Goal: Information Seeking & Learning: Learn about a topic

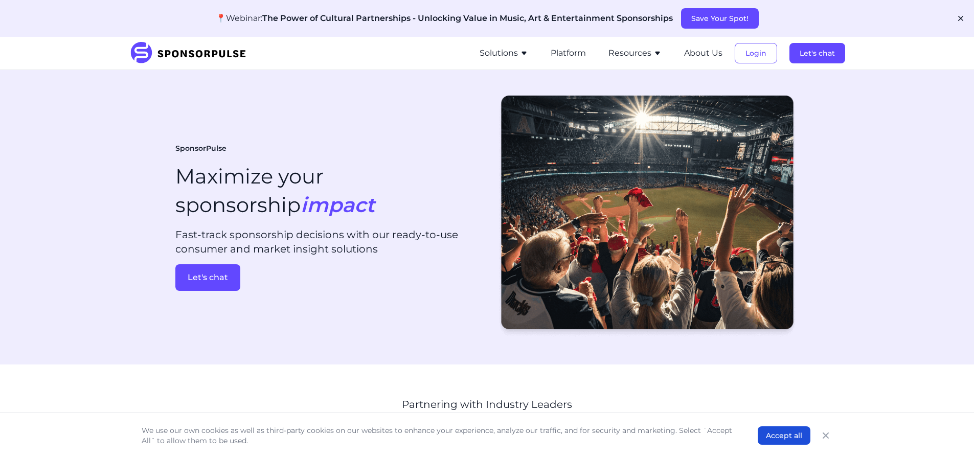
click at [512, 54] on button "Solutions" at bounding box center [504, 53] width 49 height 12
click at [628, 52] on button "Resources" at bounding box center [634, 53] width 53 height 12
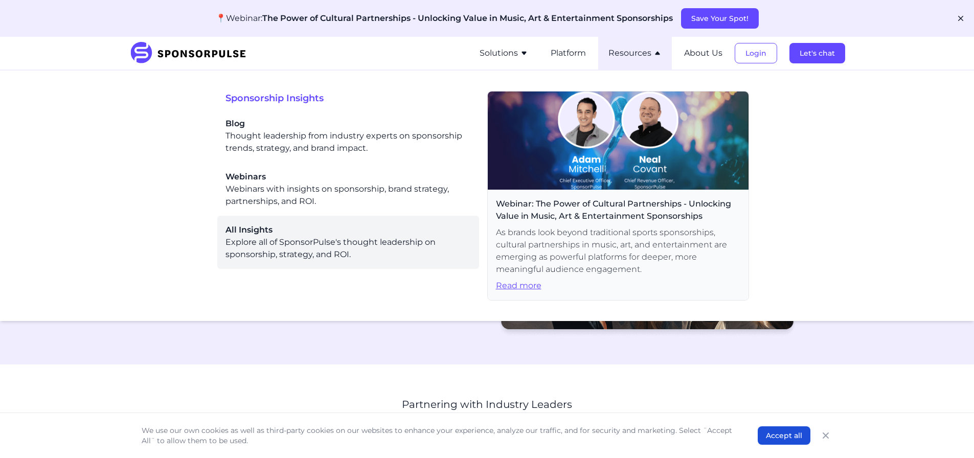
click at [309, 248] on div "All Insights Explore all of SponsorPulse's thought leadership on sponsorship, s…" at bounding box center [347, 242] width 245 height 37
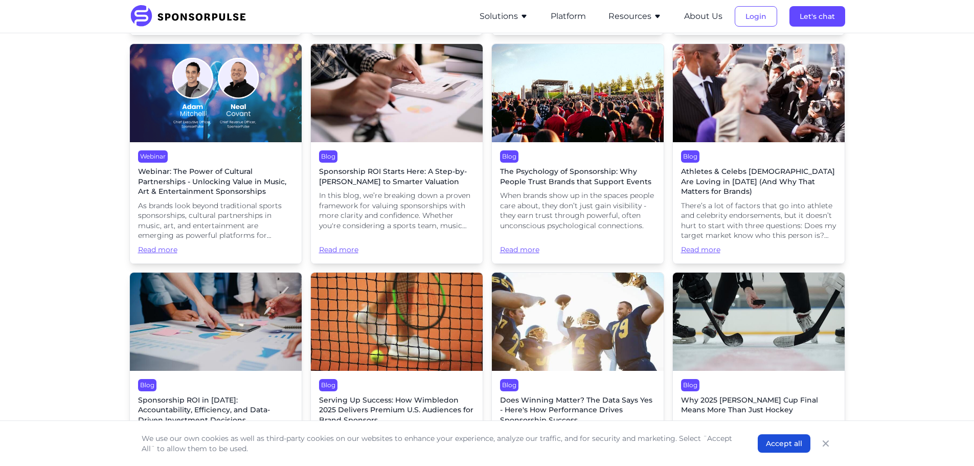
scroll to position [767, 0]
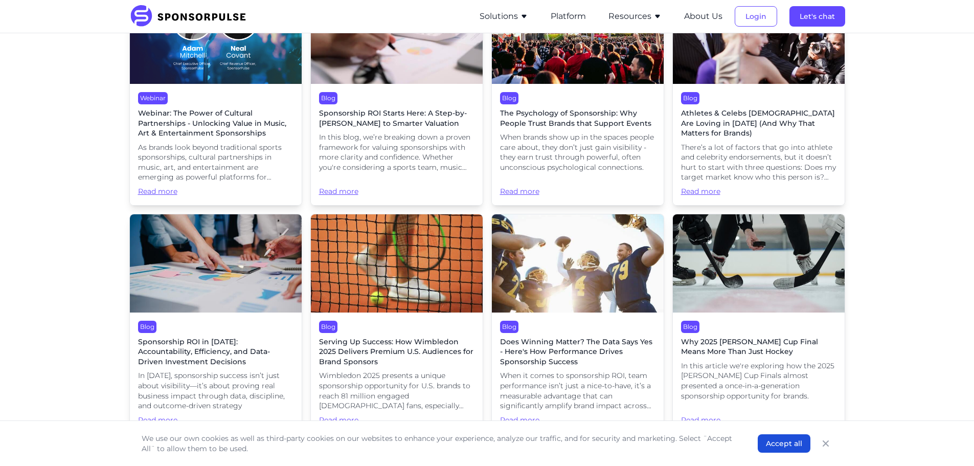
click at [226, 381] on span "In [DATE], sponsorship success isn’t just about visibility—it’s about proving r…" at bounding box center [215, 391] width 155 height 40
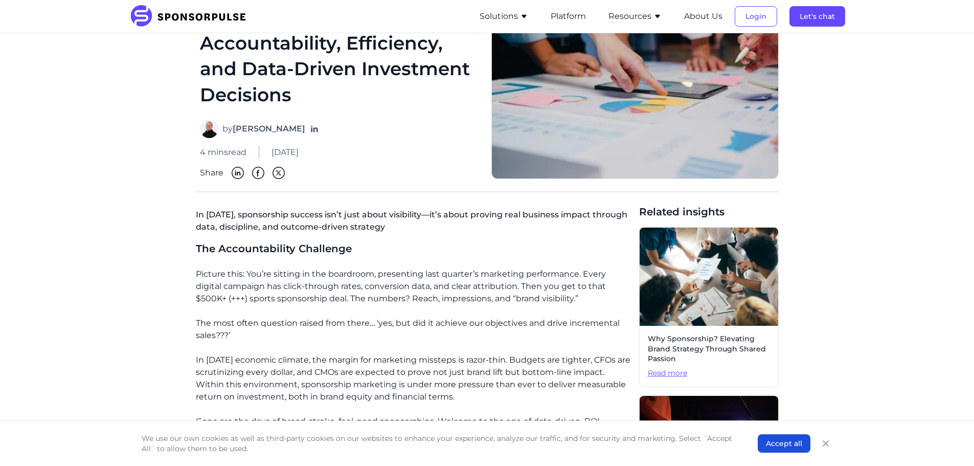
scroll to position [102, 0]
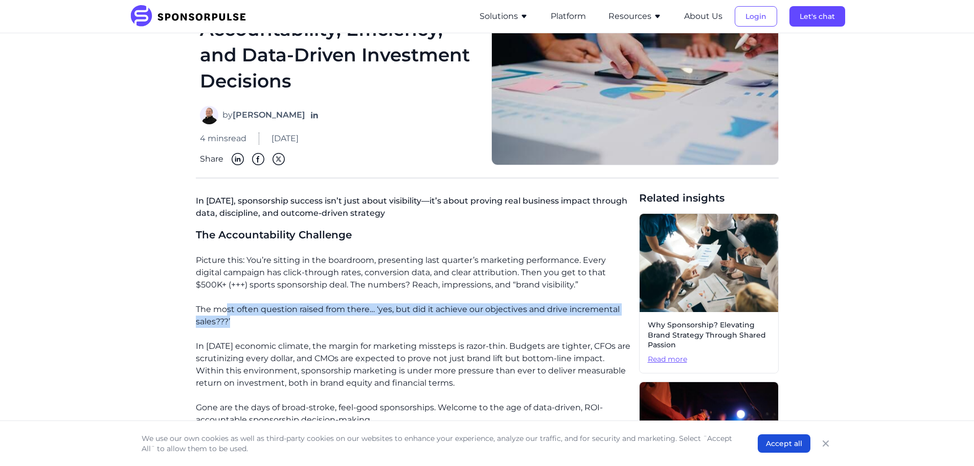
drag, startPoint x: 228, startPoint y: 308, endPoint x: 397, endPoint y: 329, distance: 170.6
click at [433, 325] on p "The most often question raised from there… ‘yes, but did it achieve our objecti…" at bounding box center [413, 315] width 435 height 25
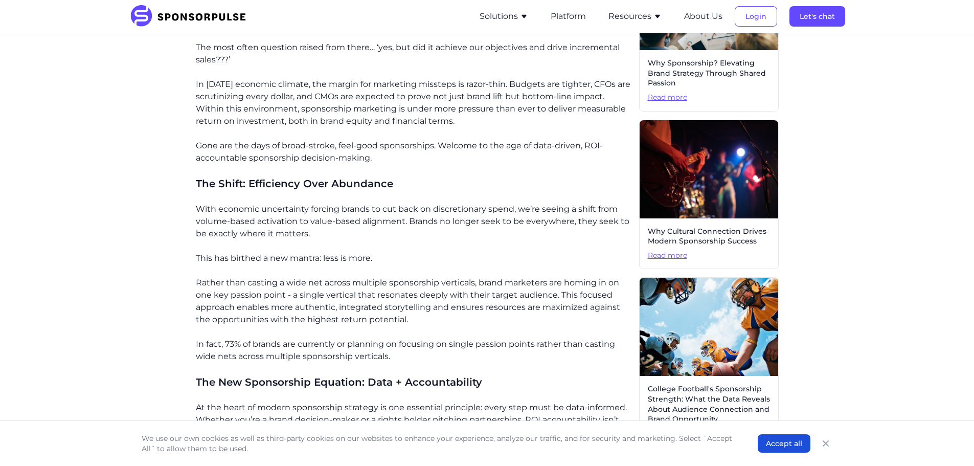
scroll to position [409, 0]
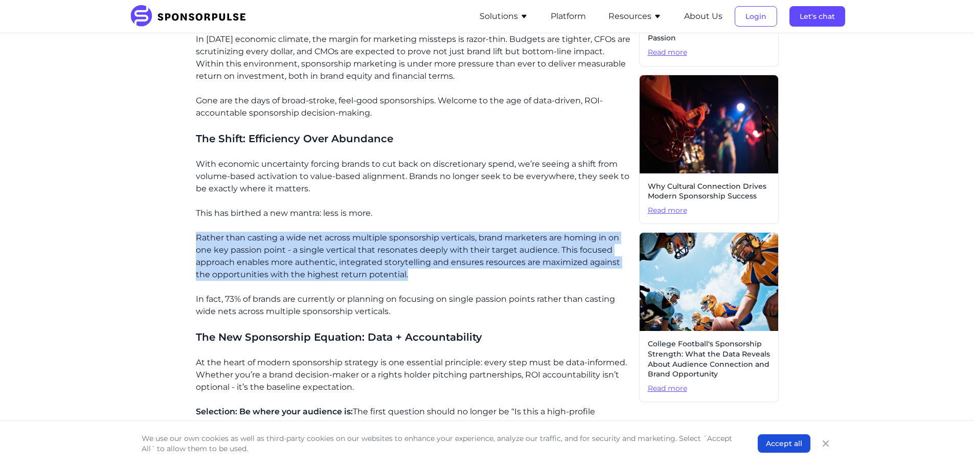
drag, startPoint x: 198, startPoint y: 236, endPoint x: 438, endPoint y: 271, distance: 241.9
click at [438, 271] on p "Rather than casting a wide net across multiple sponsorship verticals, brand mar…" at bounding box center [413, 256] width 435 height 49
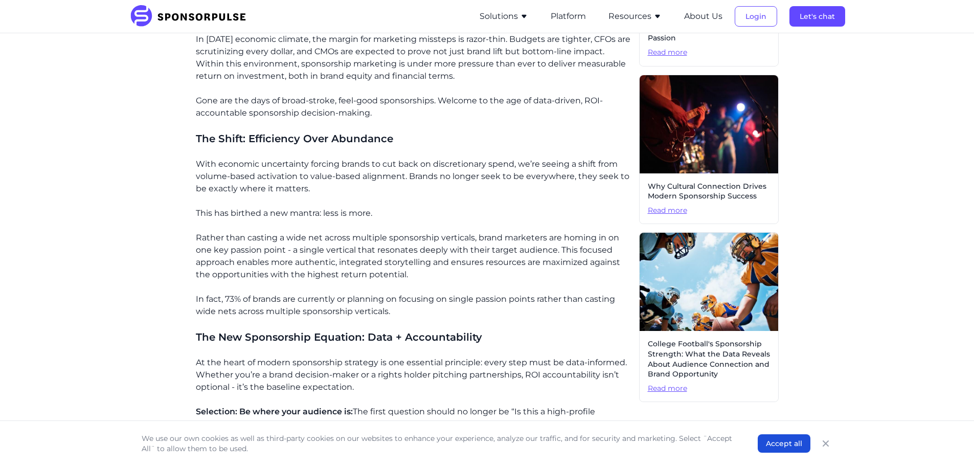
click at [401, 309] on p "In fact, 73% of brands are currently or planning on focusing on single passion …" at bounding box center [413, 305] width 435 height 25
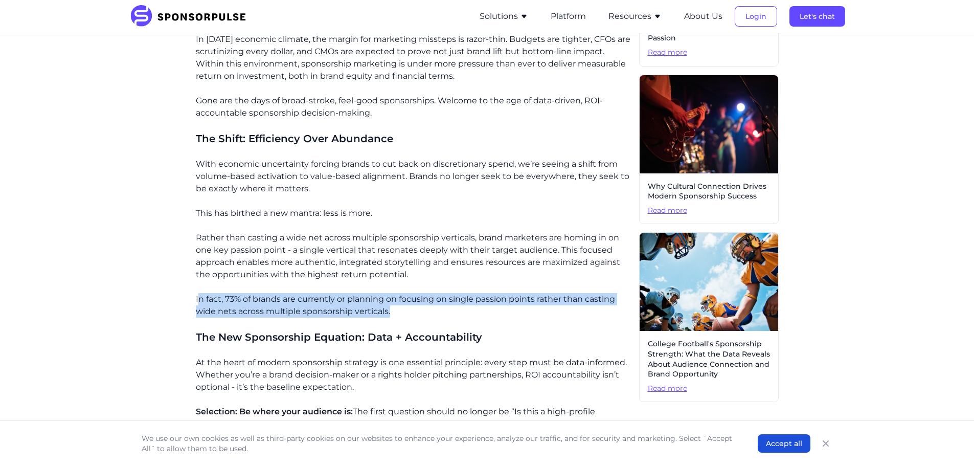
drag, startPoint x: 197, startPoint y: 297, endPoint x: 409, endPoint y: 313, distance: 212.8
click at [409, 313] on p "In fact, 73% of brands are currently or planning on focusing on single passion …" at bounding box center [413, 305] width 435 height 25
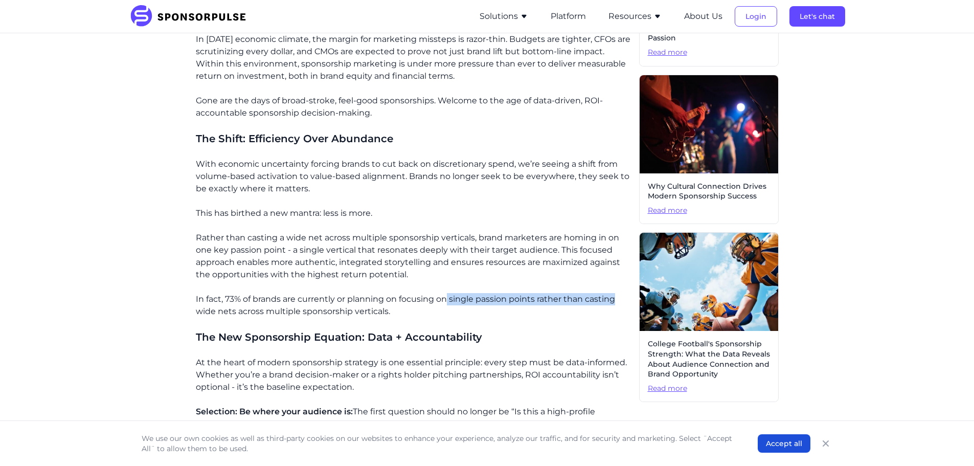
drag, startPoint x: 447, startPoint y: 299, endPoint x: 625, endPoint y: 294, distance: 178.0
click at [625, 294] on p "In fact, 73% of brands are currently or planning on focusing on single passion …" at bounding box center [413, 305] width 435 height 25
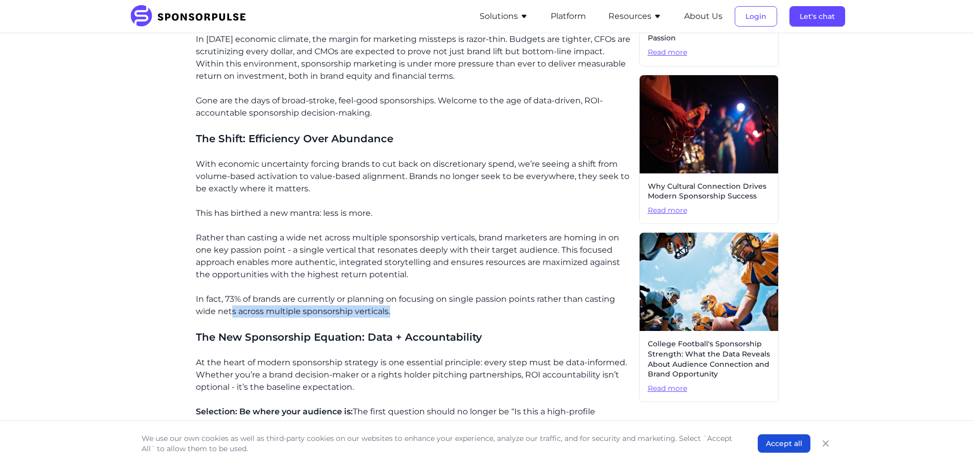
drag, startPoint x: 231, startPoint y: 314, endPoint x: 391, endPoint y: 320, distance: 160.6
click at [428, 311] on p "In fact, 73% of brands are currently or planning on focusing on single passion …" at bounding box center [413, 305] width 435 height 25
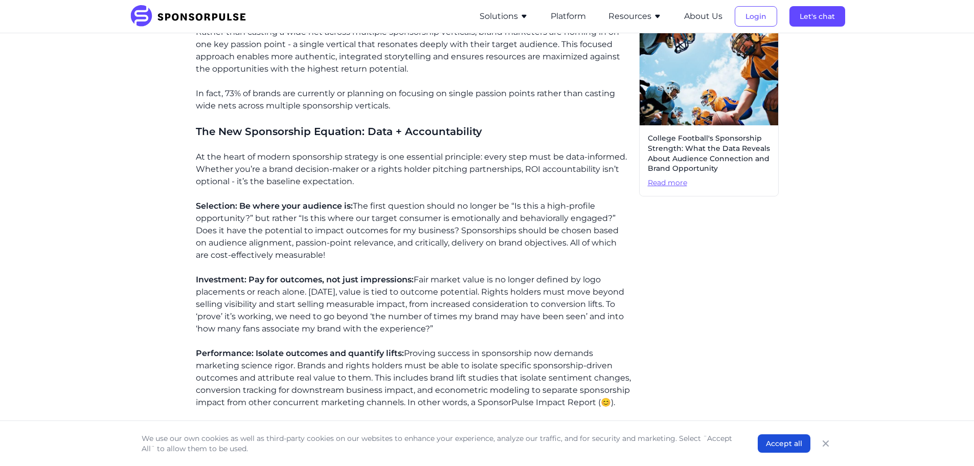
scroll to position [665, 0]
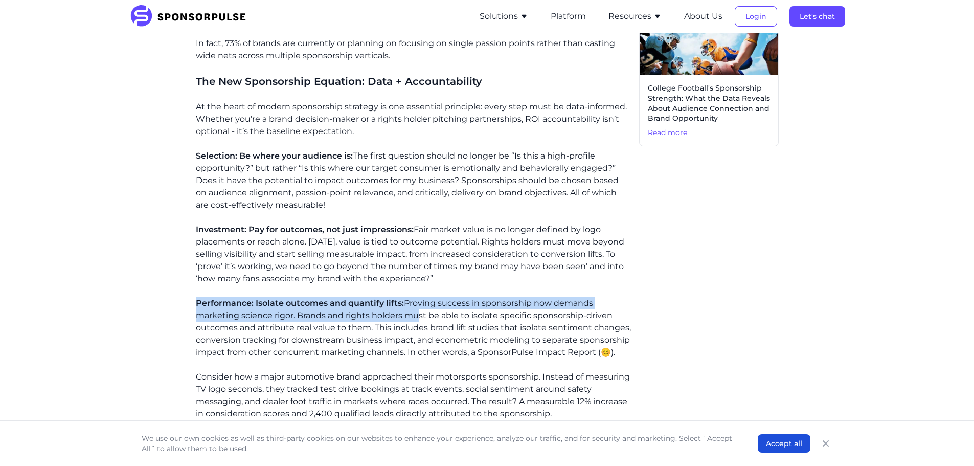
drag, startPoint x: 197, startPoint y: 303, endPoint x: 413, endPoint y: 313, distance: 216.0
click at [413, 313] on p "Performance: Isolate outcomes and quantify lifts: Proving success in sponsorshi…" at bounding box center [413, 327] width 435 height 61
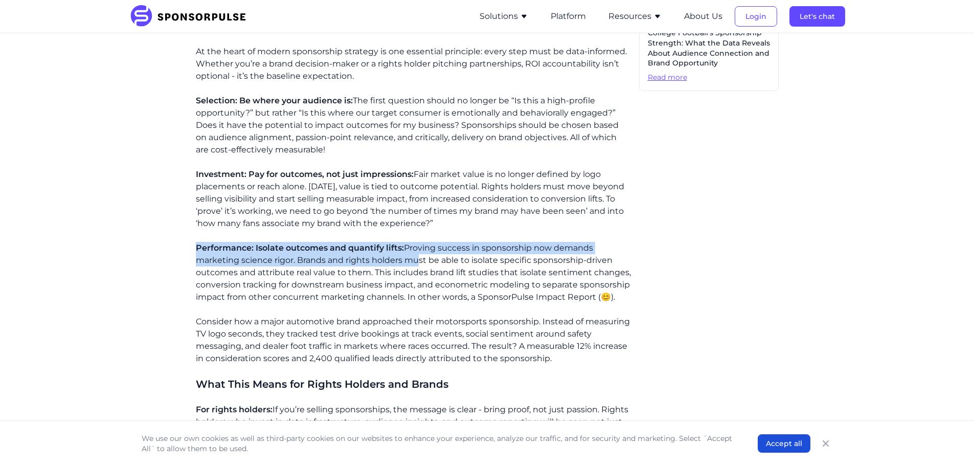
scroll to position [818, 0]
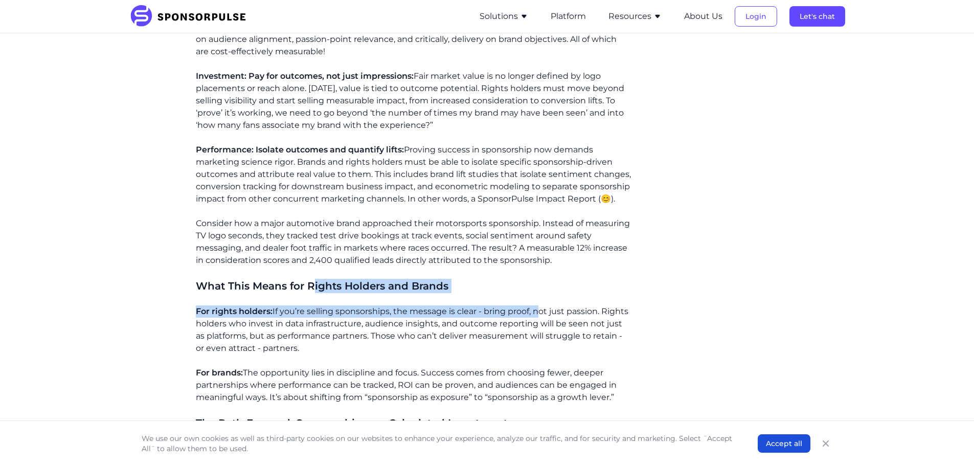
drag, startPoint x: 312, startPoint y: 288, endPoint x: 540, endPoint y: 303, distance: 228.5
click at [540, 303] on div "The Accountability Challenge Picture this: You’re sitting in the boardroom, pre…" at bounding box center [413, 75] width 435 height 1127
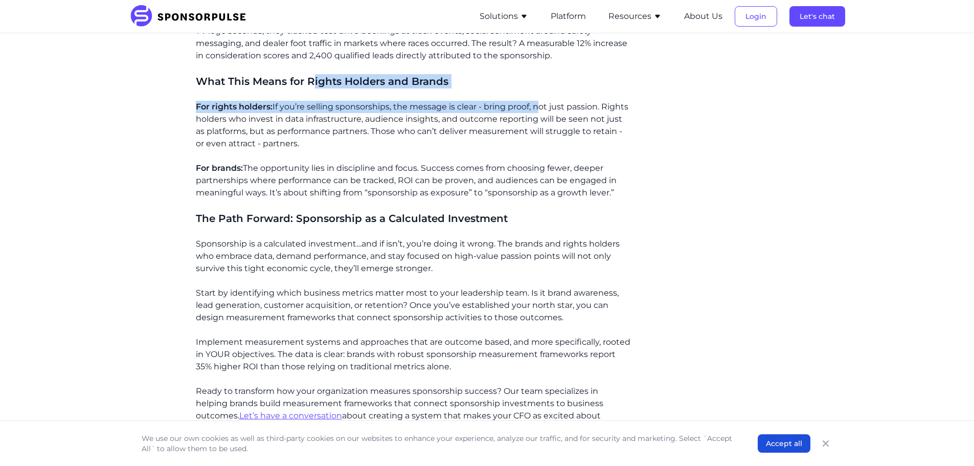
scroll to position [1278, 0]
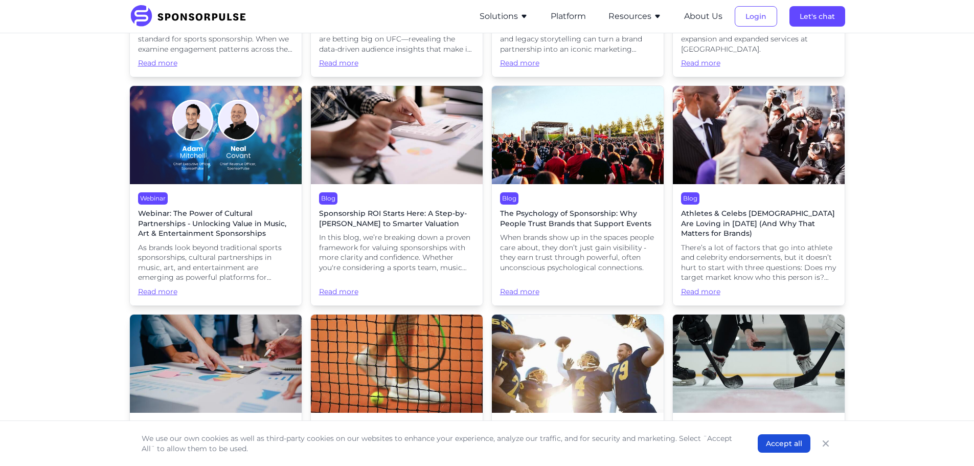
scroll to position [562, 0]
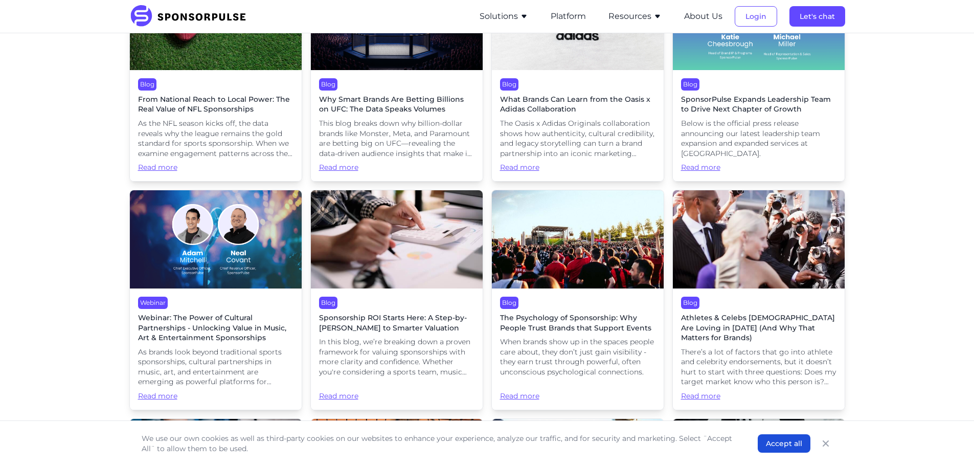
click at [194, 328] on span "Webinar: The Power of Cultural Partnerships - Unlocking Value in Music, Art & E…" at bounding box center [215, 328] width 155 height 30
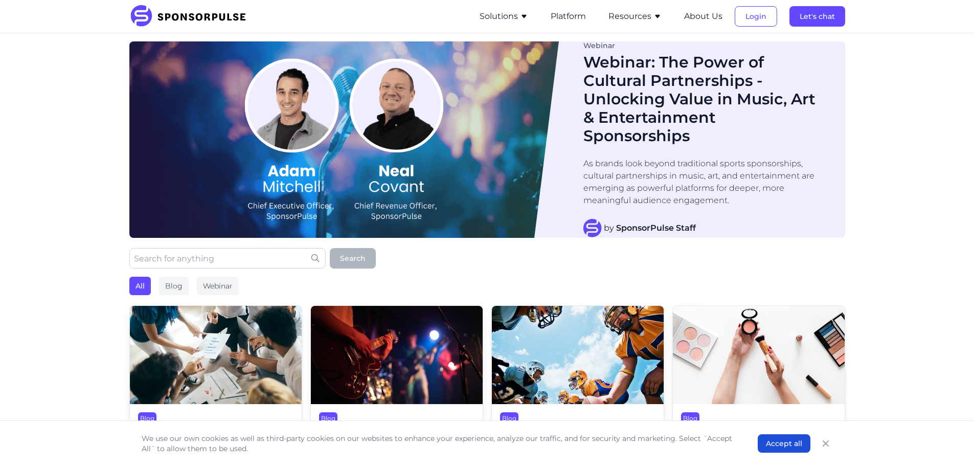
scroll to position [102, 0]
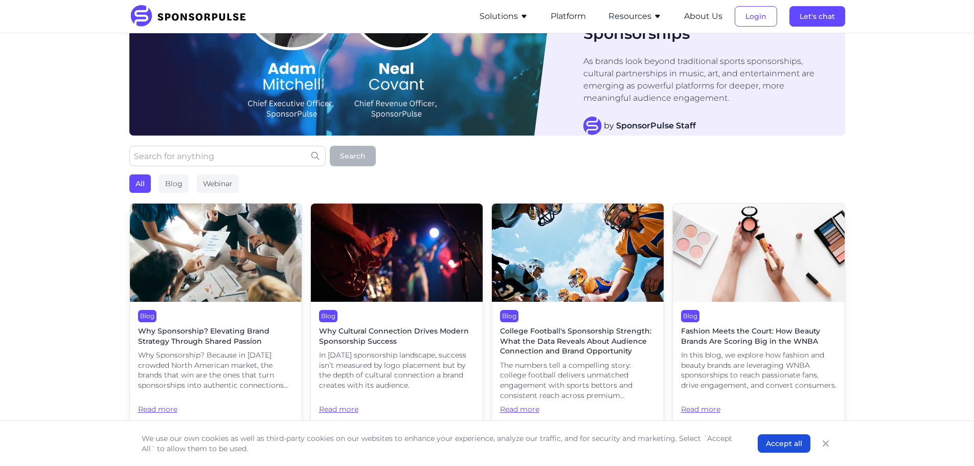
click at [431, 240] on img at bounding box center [397, 252] width 172 height 98
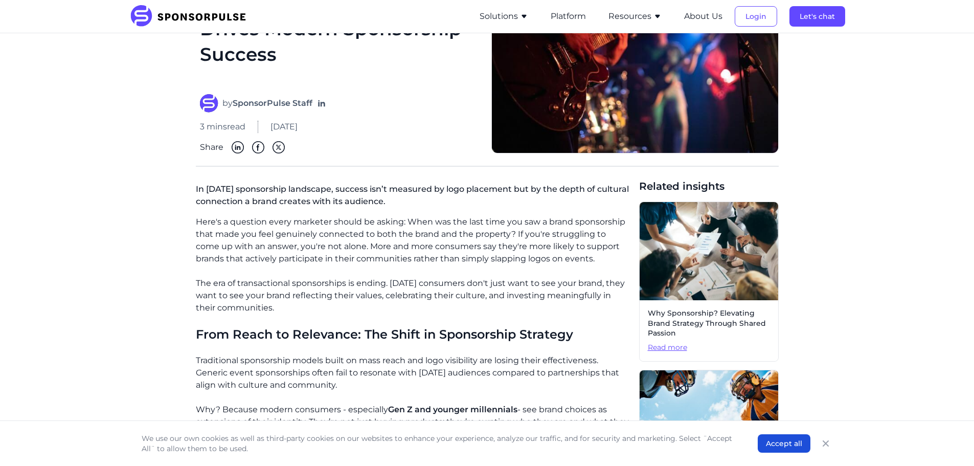
scroll to position [153, 0]
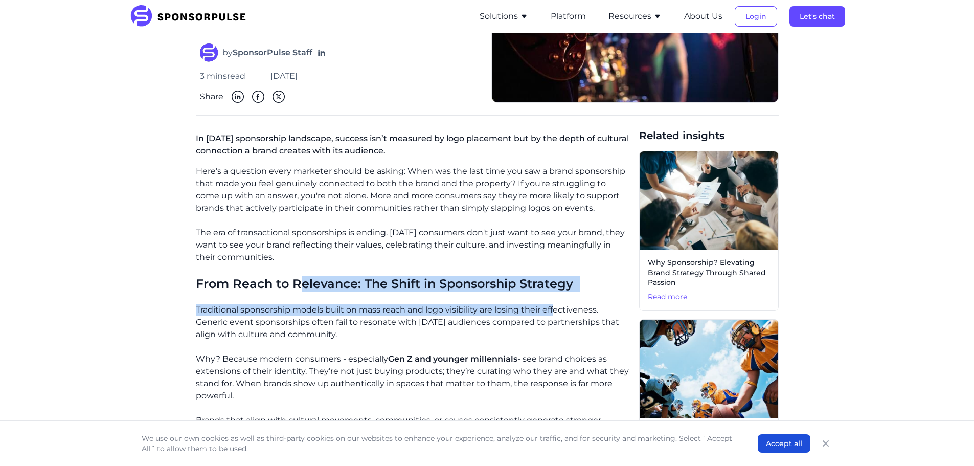
drag, startPoint x: 303, startPoint y: 287, endPoint x: 555, endPoint y: 308, distance: 252.9
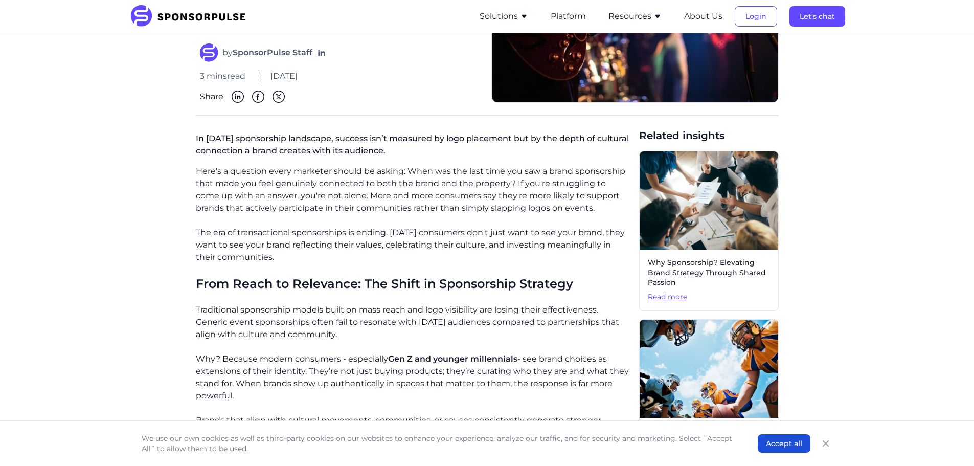
click at [513, 338] on p "Traditional sponsorship models built on mass reach and logo visibility are losi…" at bounding box center [413, 322] width 435 height 37
drag, startPoint x: 350, startPoint y: 369, endPoint x: 456, endPoint y: 370, distance: 105.8
click at [441, 370] on p "Why? Because modern consumers - especially Gen Z and younger millennials - see …" at bounding box center [413, 377] width 435 height 49
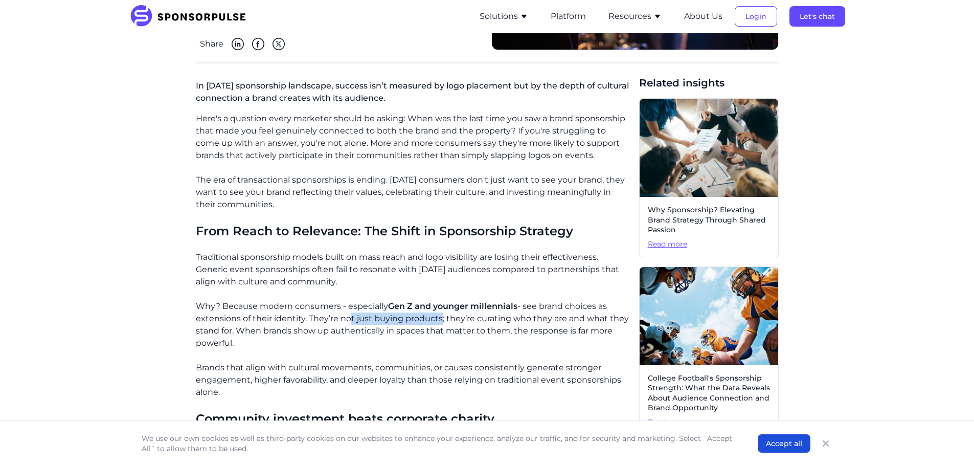
scroll to position [256, 0]
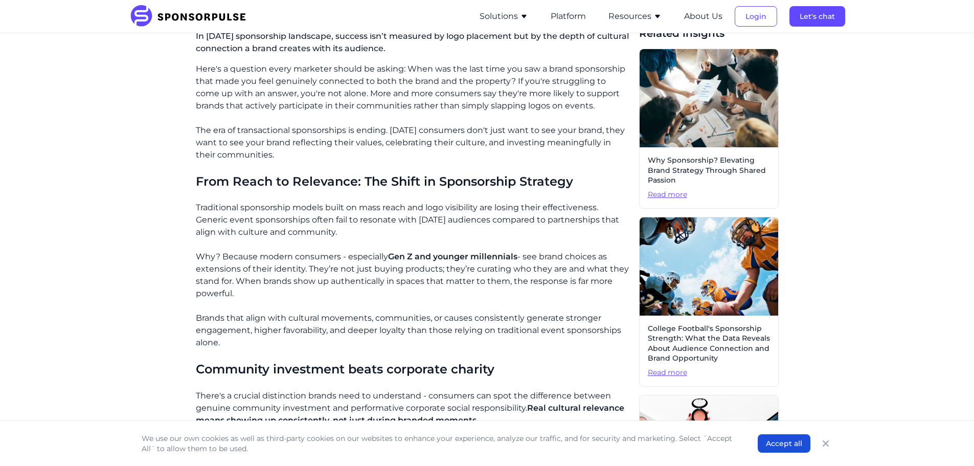
click at [293, 326] on p "Brands that align with cultural movements, communities, or causes consistently …" at bounding box center [413, 330] width 435 height 37
click at [461, 263] on p "Why? Because modern consumers - especially Gen Z and younger millennials - see …" at bounding box center [413, 275] width 435 height 49
drag, startPoint x: 279, startPoint y: 208, endPoint x: 418, endPoint y: 235, distance: 141.7
click at [418, 235] on p "Traditional sponsorship models built on mass reach and logo visibility are losi…" at bounding box center [413, 219] width 435 height 37
click at [455, 229] on p "Traditional sponsorship models built on mass reach and logo visibility are losi…" at bounding box center [413, 219] width 435 height 37
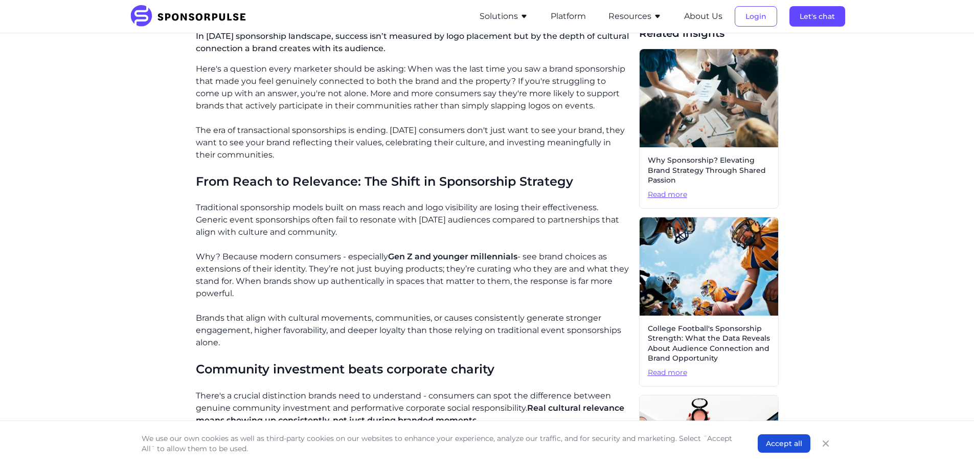
click at [285, 226] on p "Traditional sponsorship models built on mass reach and logo visibility are losi…" at bounding box center [413, 219] width 435 height 37
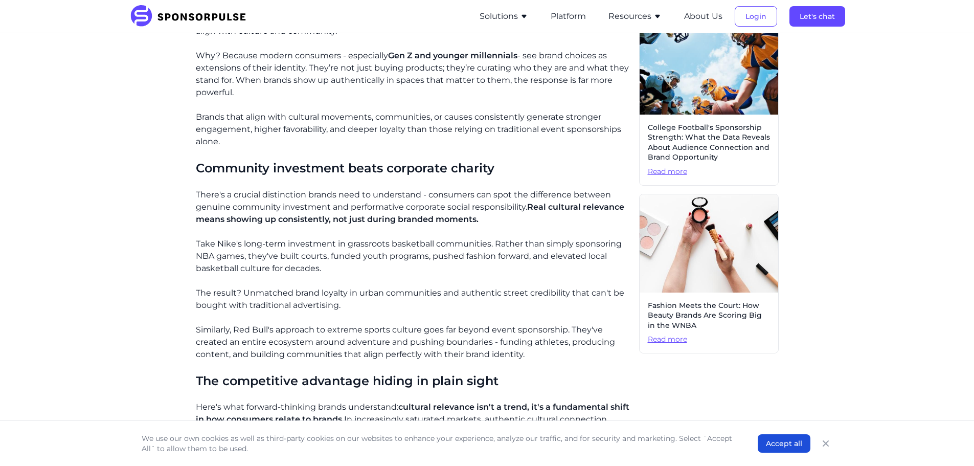
scroll to position [460, 0]
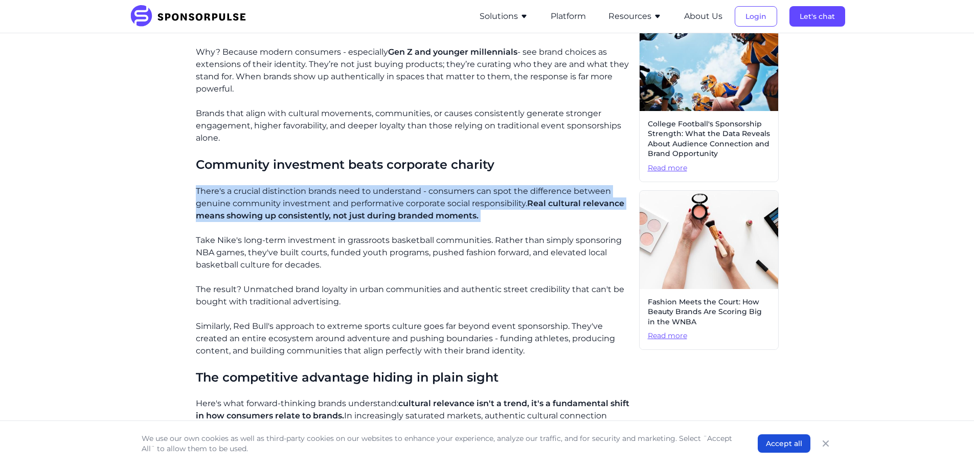
drag, startPoint x: 196, startPoint y: 191, endPoint x: 516, endPoint y: 221, distance: 320.9
click at [516, 221] on p "There's a crucial distinction brands need to understand - consumers can spot th…" at bounding box center [413, 203] width 435 height 37
click at [342, 214] on span "Real cultural relevance means showing up consistently, not just during branded …" at bounding box center [410, 209] width 428 height 22
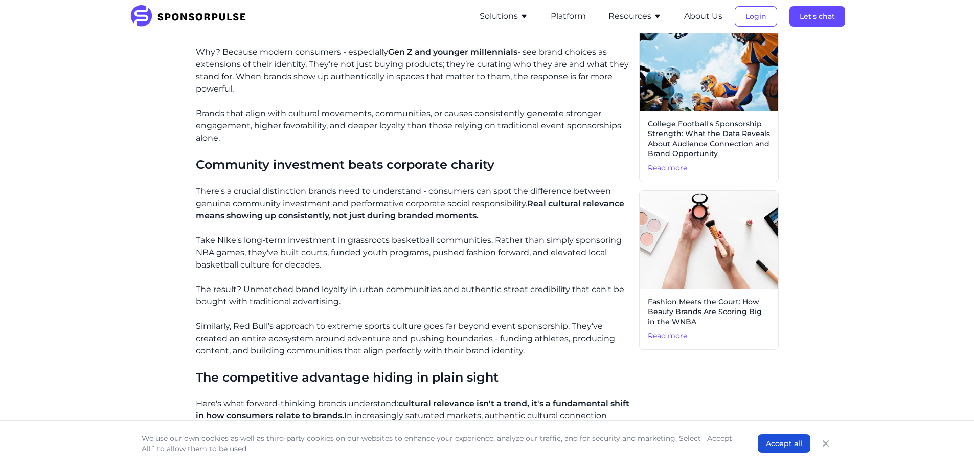
click at [482, 215] on p "There's a crucial distinction brands need to understand - consumers can spot th…" at bounding box center [413, 203] width 435 height 37
drag, startPoint x: 202, startPoint y: 239, endPoint x: 398, endPoint y: 269, distance: 198.1
click at [398, 269] on p "Take Nike's long-term investment in grassroots basketball communities. Rather t…" at bounding box center [413, 252] width 435 height 37
click at [378, 270] on p "Take Nike's long-term investment in grassroots basketball communities. Rather t…" at bounding box center [413, 252] width 435 height 37
drag, startPoint x: 237, startPoint y: 288, endPoint x: 373, endPoint y: 305, distance: 136.5
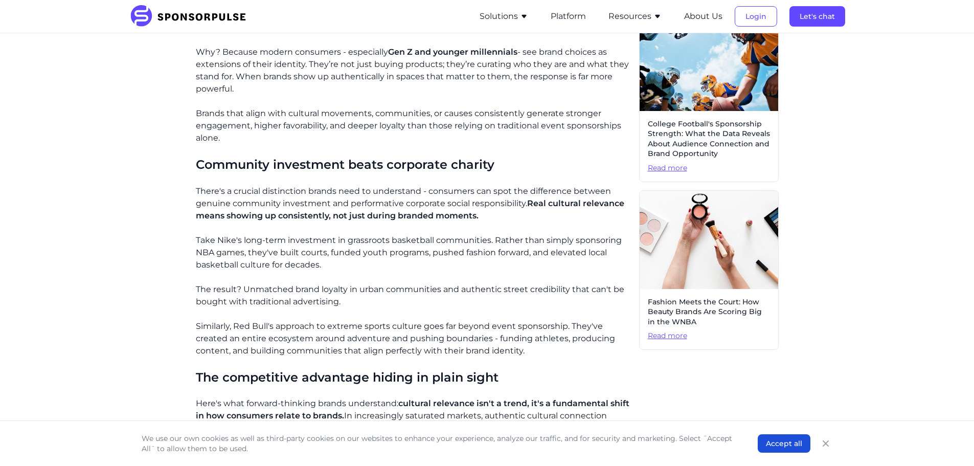
click at [373, 305] on p "The result? Unmatched brand loyalty in urban communities and authentic street c…" at bounding box center [413, 295] width 435 height 25
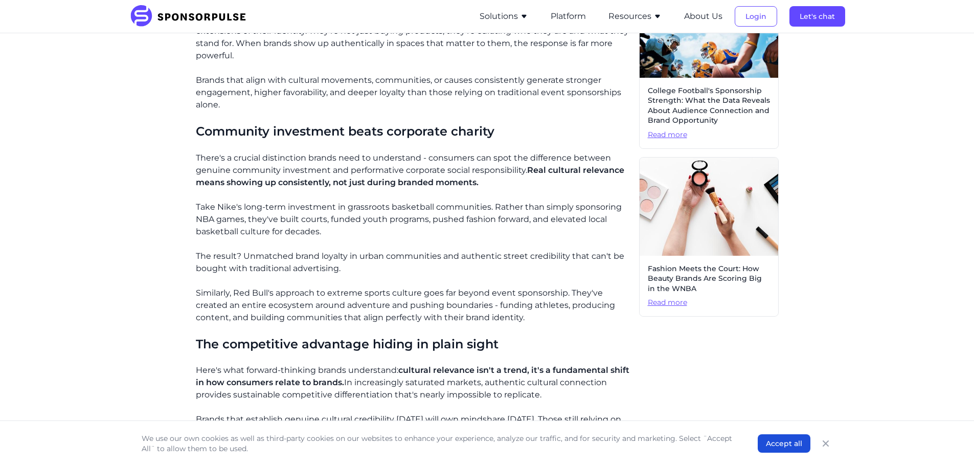
scroll to position [511, 0]
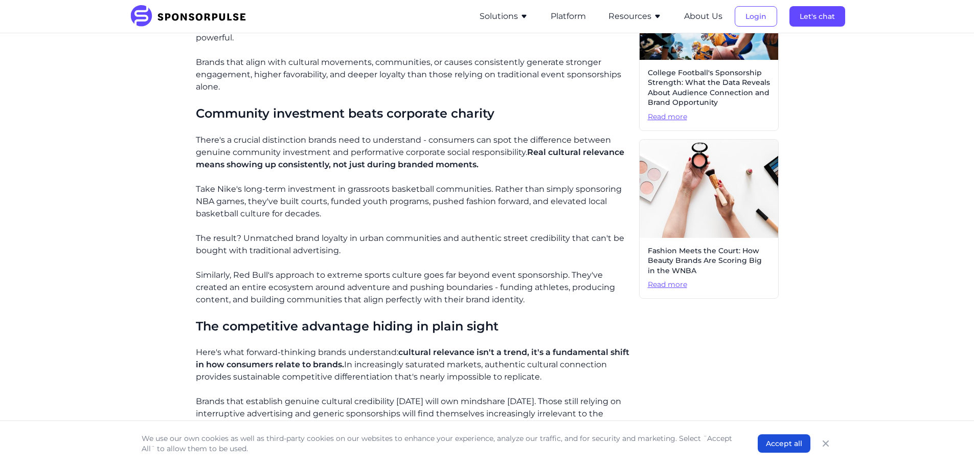
drag, startPoint x: 255, startPoint y: 295, endPoint x: 529, endPoint y: 294, distance: 274.0
click at [529, 294] on p "Similarly, Red Bull's approach to extreme sports culture goes far beyond event …" at bounding box center [413, 287] width 435 height 37
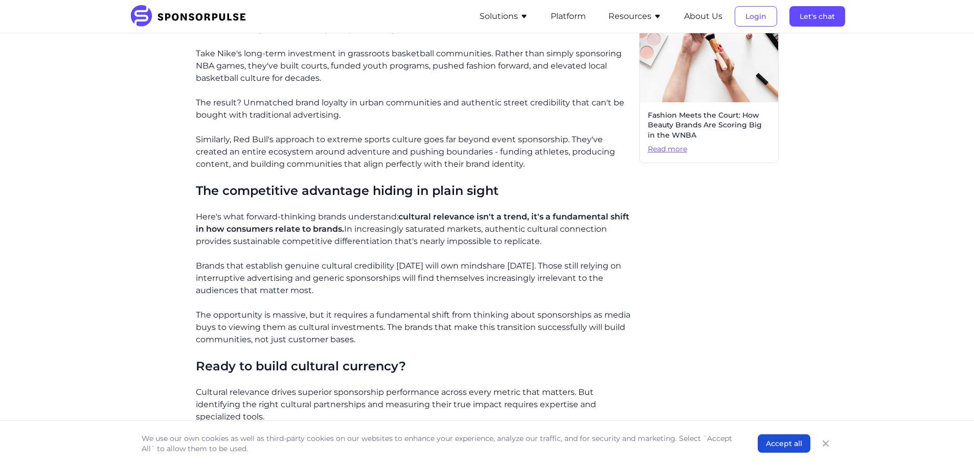
scroll to position [665, 0]
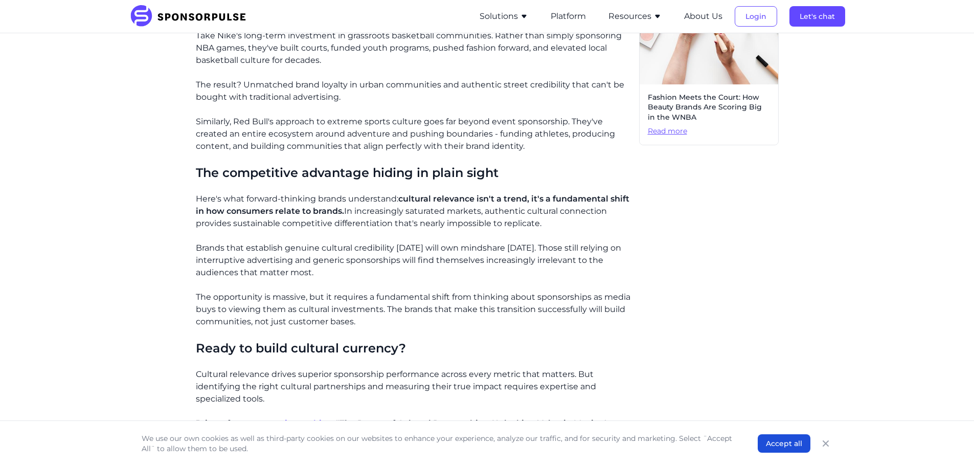
click at [262, 199] on p "Here's what forward-thinking brands understand: cultural relevance isn't a tren…" at bounding box center [413, 211] width 435 height 37
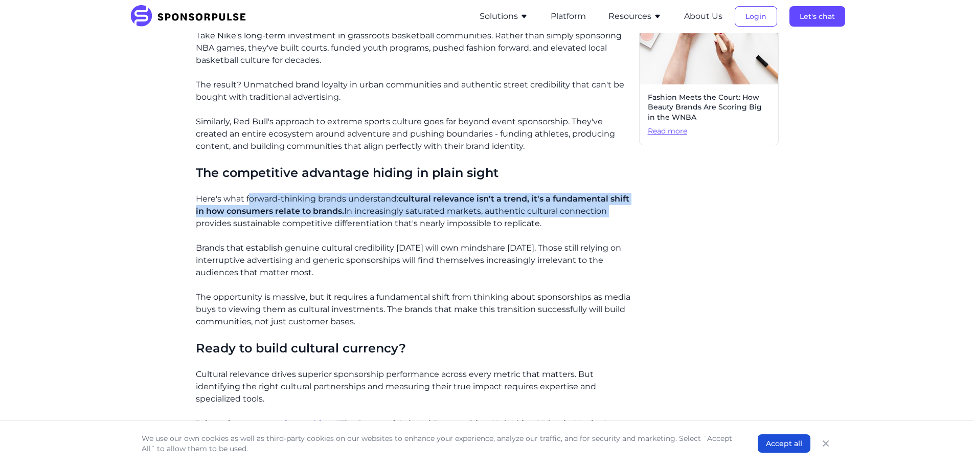
drag, startPoint x: 249, startPoint y: 196, endPoint x: 618, endPoint y: 205, distance: 368.7
click at [618, 205] on p "Here's what forward-thinking brands understand: cultural relevance isn't a tren…" at bounding box center [413, 211] width 435 height 37
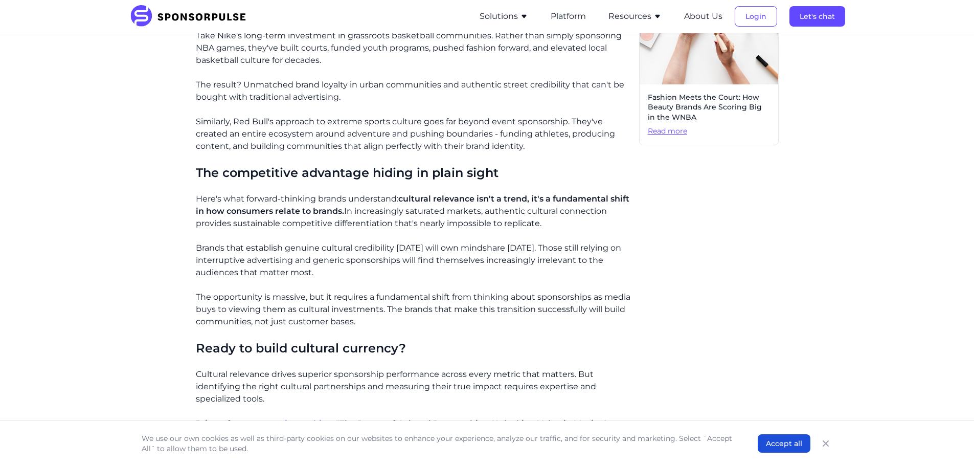
click at [521, 247] on p "Brands that establish genuine cultural credibility [DATE] will own mindshare [D…" at bounding box center [413, 260] width 435 height 37
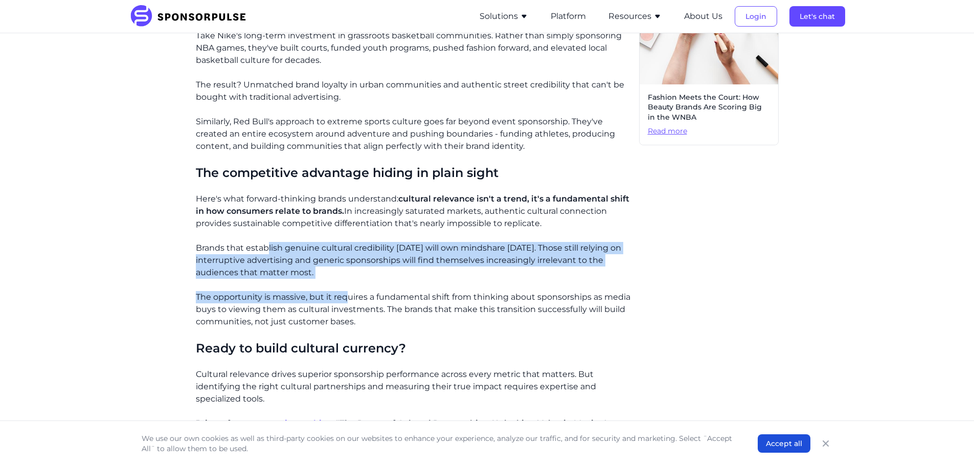
drag, startPoint x: 266, startPoint y: 250, endPoint x: 347, endPoint y: 286, distance: 88.6
click at [347, 286] on div "Here's a question every marketer should be asking: When was the last time you s…" at bounding box center [413, 294] width 435 height 1280
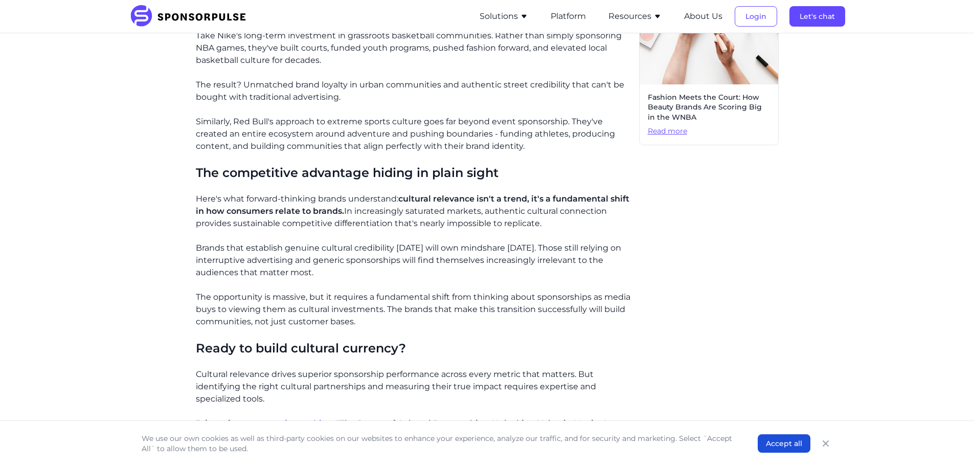
click at [542, 303] on p "The opportunity is massive, but it requires a fundamental shift from thinking a…" at bounding box center [413, 309] width 435 height 37
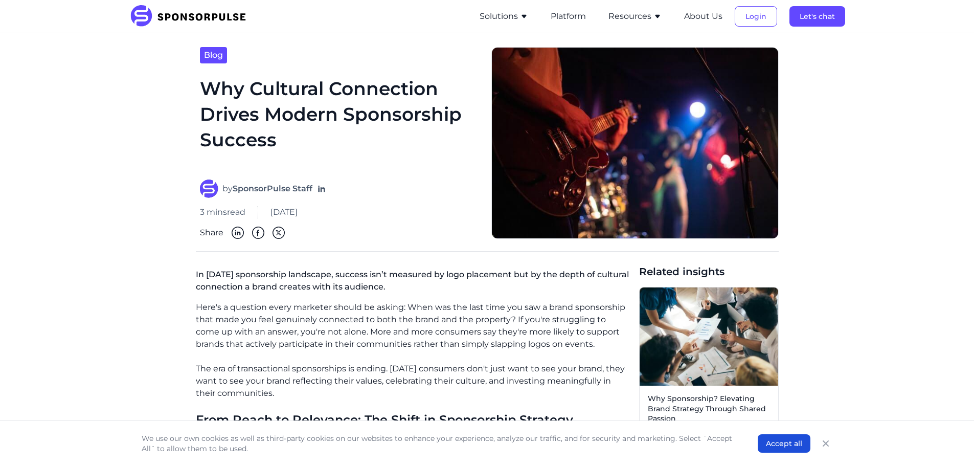
scroll to position [0, 0]
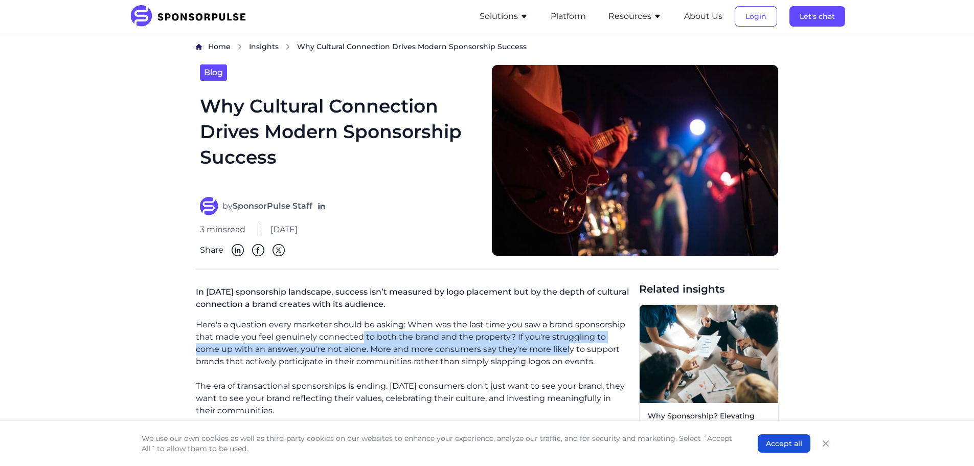
drag, startPoint x: 361, startPoint y: 337, endPoint x: 542, endPoint y: 352, distance: 181.6
click at [542, 352] on p "Here's a question every marketer should be asking: When was the last time you s…" at bounding box center [413, 343] width 435 height 49
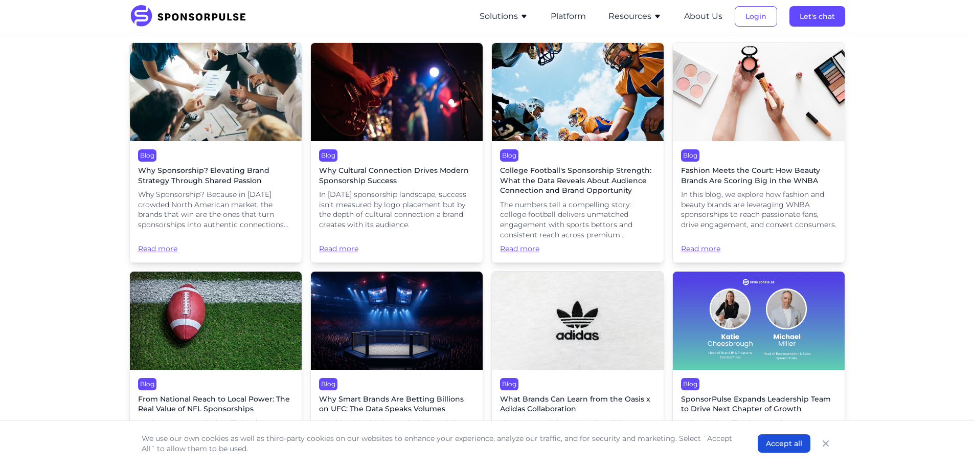
scroll to position [307, 0]
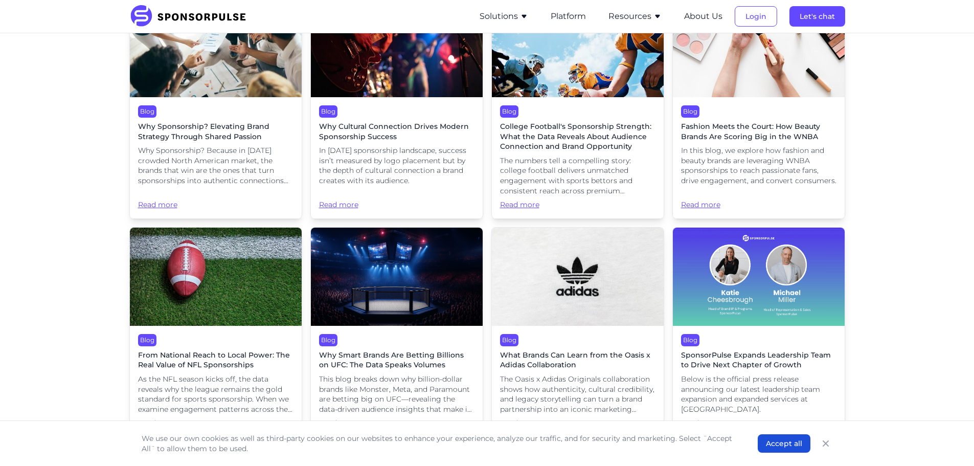
click at [415, 270] on img at bounding box center [397, 277] width 172 height 98
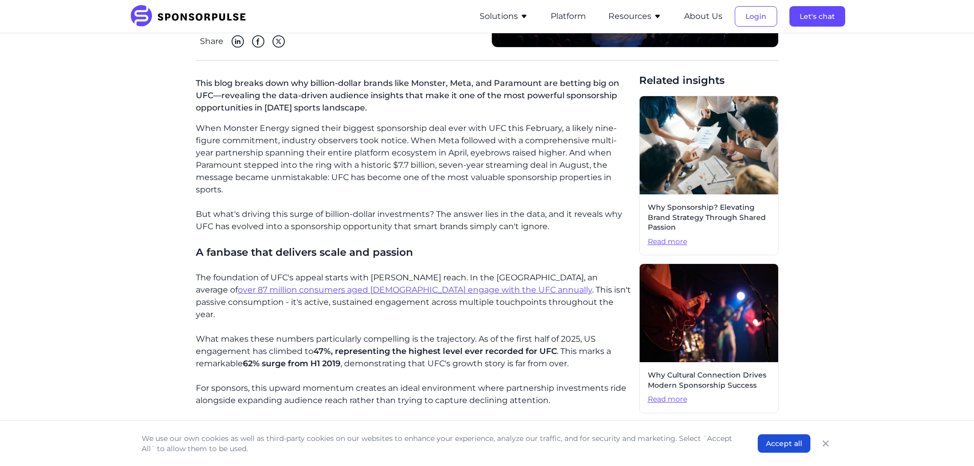
scroll to position [256, 0]
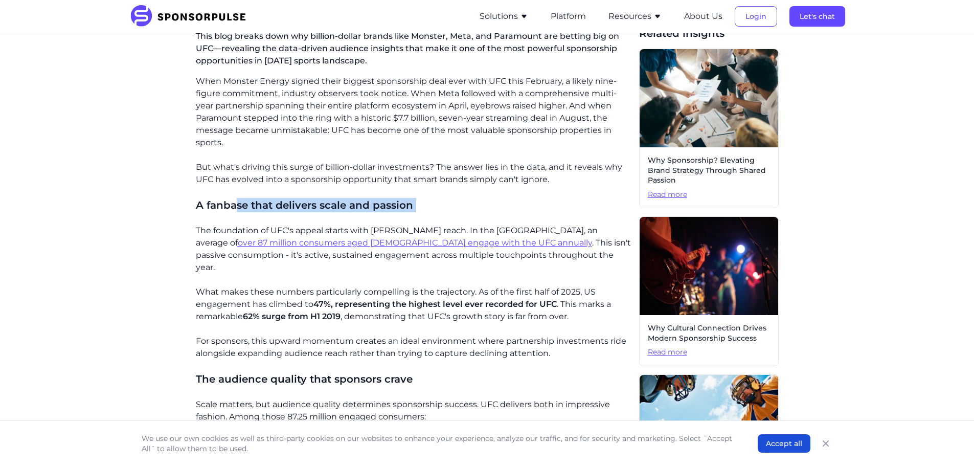
drag, startPoint x: 235, startPoint y: 205, endPoint x: 438, endPoint y: 231, distance: 204.6
click at [456, 206] on h4 "A fanbase that delivers scale and passion" at bounding box center [413, 205] width 435 height 14
drag, startPoint x: 378, startPoint y: 231, endPoint x: 462, endPoint y: 233, distance: 83.9
click at [462, 233] on p "The foundation of UFC's appeal starts with [PERSON_NAME] reach. In the [GEOGRAP…" at bounding box center [413, 248] width 435 height 49
click at [462, 248] on p "The foundation of UFC's appeal starts with [PERSON_NAME] reach. In the [GEOGRAP…" at bounding box center [413, 248] width 435 height 49
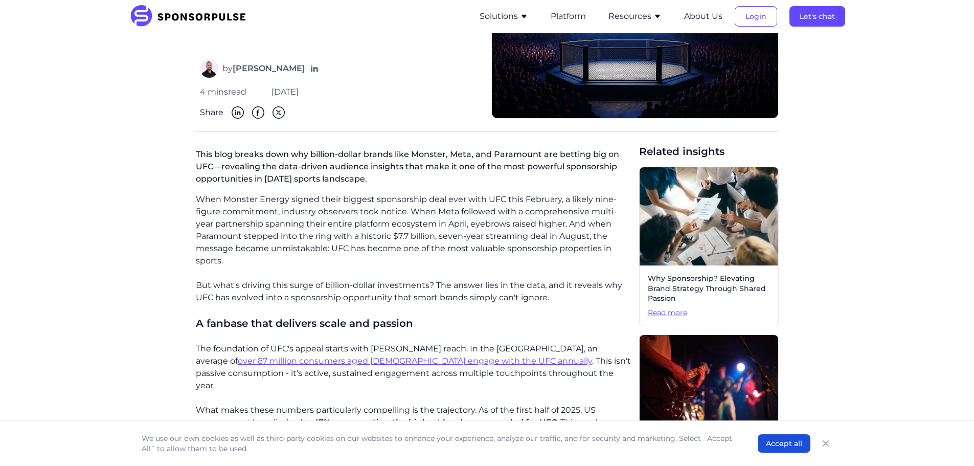
scroll to position [0, 0]
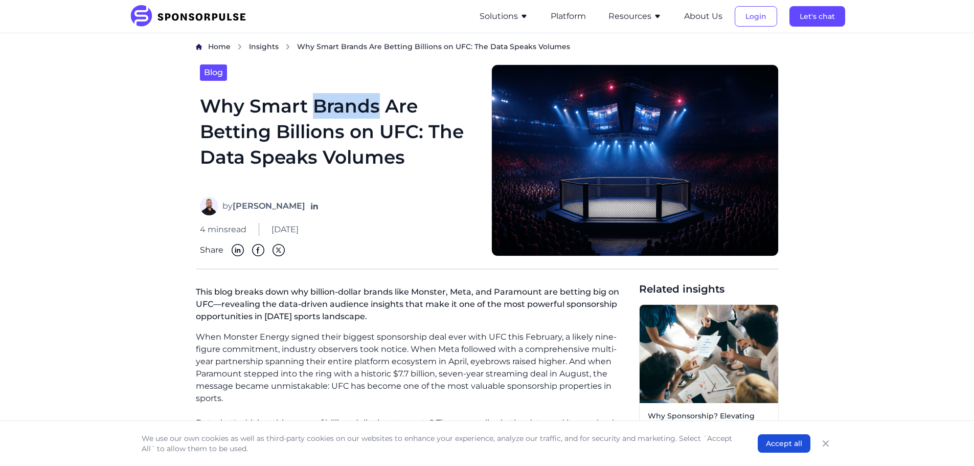
drag, startPoint x: 316, startPoint y: 105, endPoint x: 374, endPoint y: 106, distance: 57.8
click at [374, 106] on h1 "Why Smart Brands Are Betting Billions on UFC: The Data Speaks Volumes" at bounding box center [339, 139] width 279 height 92
drag, startPoint x: 385, startPoint y: 105, endPoint x: 413, endPoint y: 107, distance: 28.2
click at [413, 107] on h1 "Why Smart Brands Are Betting Billions on UFC: The Data Speaks Volumes" at bounding box center [339, 139] width 279 height 92
drag, startPoint x: 383, startPoint y: 132, endPoint x: 417, endPoint y: 126, distance: 33.8
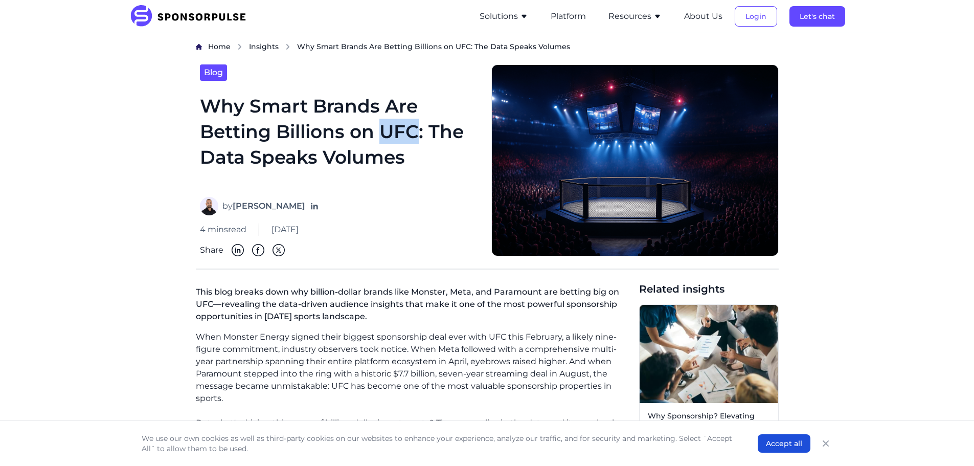
click at [417, 126] on h1 "Why Smart Brands Are Betting Billions on UFC: The Data Speaks Volumes" at bounding box center [339, 139] width 279 height 92
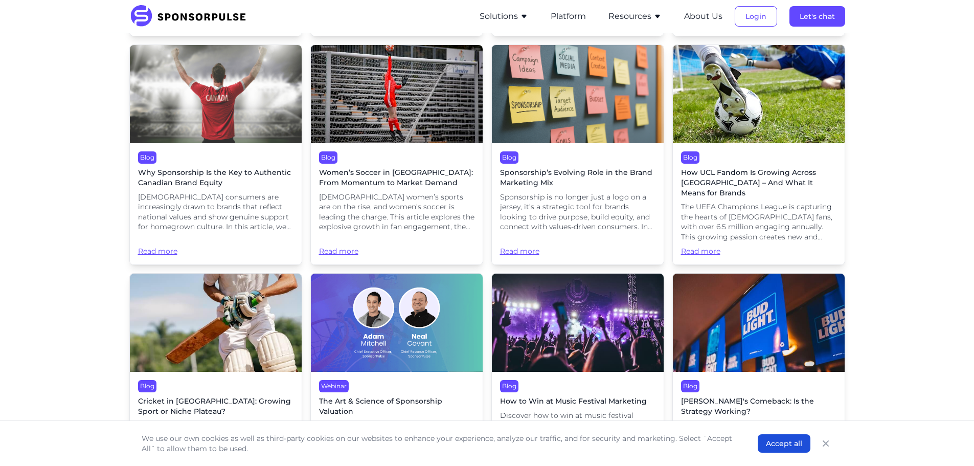
scroll to position [1227, 0]
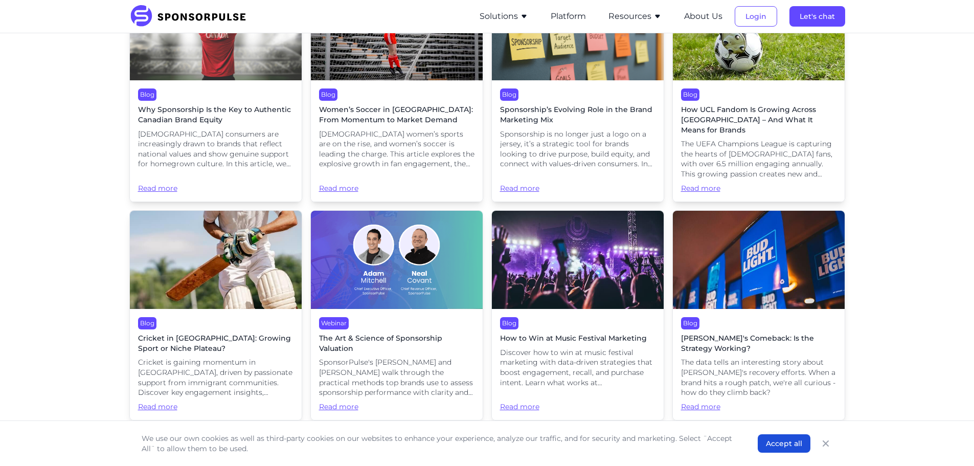
click at [633, 367] on span "Discover how to win at music festival marketing with data-driven strategies tha…" at bounding box center [577, 368] width 155 height 40
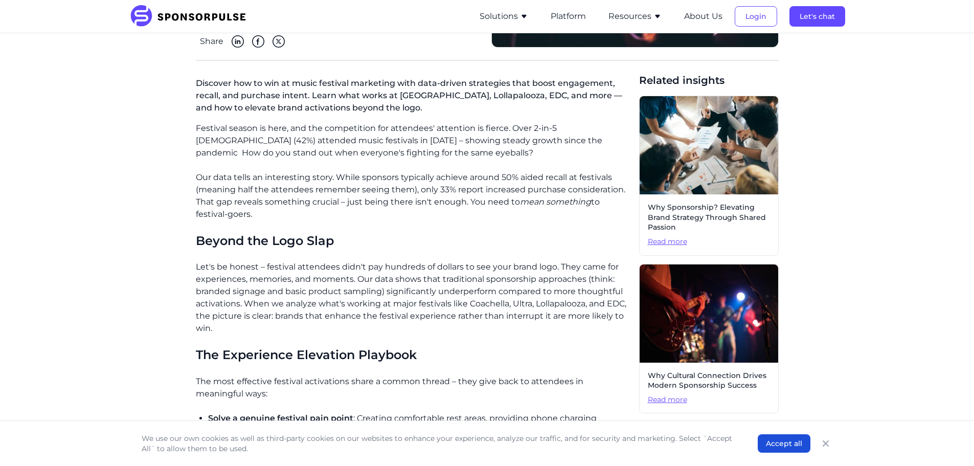
scroll to position [256, 0]
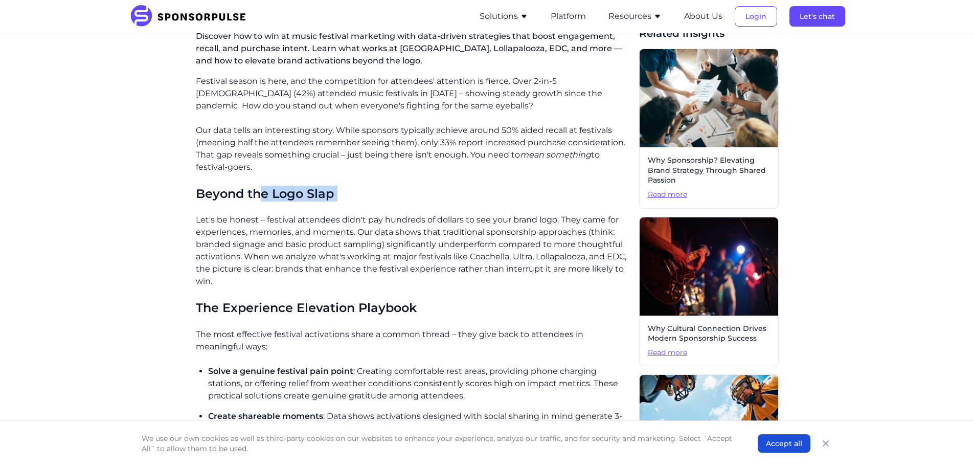
drag, startPoint x: 258, startPoint y: 198, endPoint x: 385, endPoint y: 203, distance: 127.9
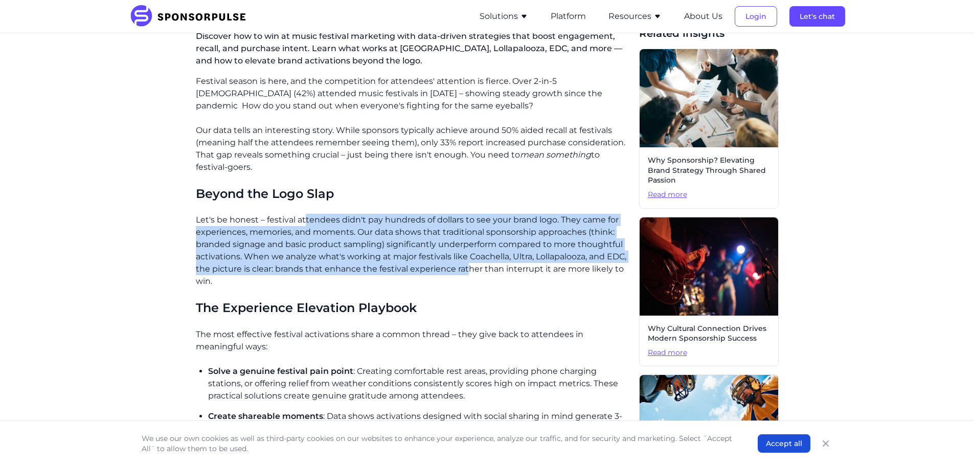
drag, startPoint x: 304, startPoint y: 224, endPoint x: 467, endPoint y: 264, distance: 167.9
click at [467, 264] on p "Let's be honest – festival attendees didn't pay hundreds of dollars to see your…" at bounding box center [413, 251] width 435 height 74
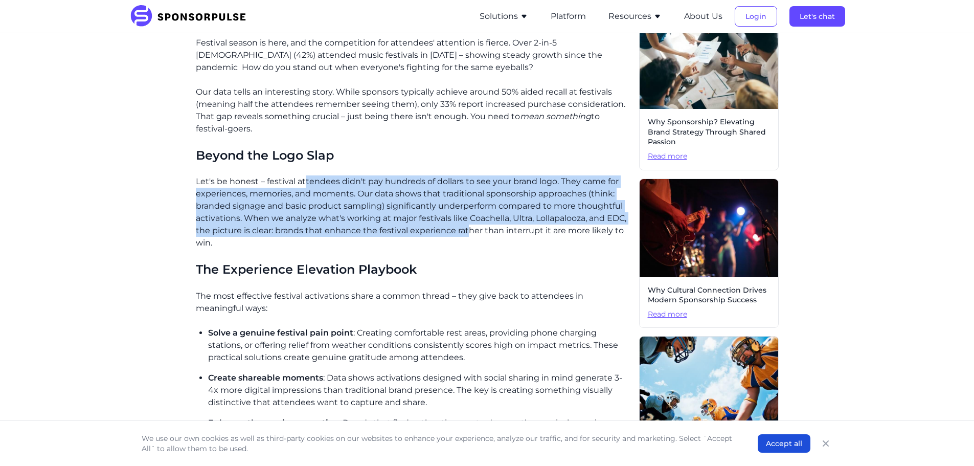
scroll to position [358, 0]
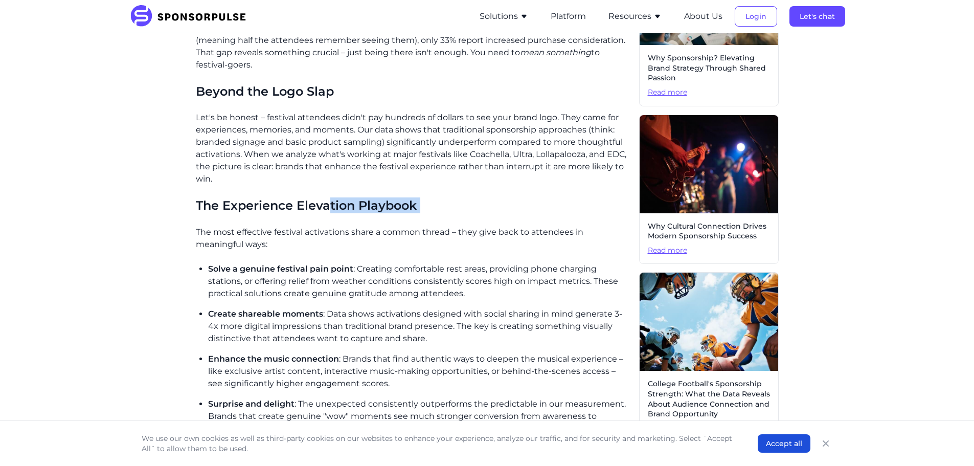
drag, startPoint x: 404, startPoint y: 212, endPoint x: 447, endPoint y: 219, distance: 43.5
drag, startPoint x: 274, startPoint y: 265, endPoint x: 348, endPoint y: 267, distance: 74.7
click at [348, 267] on span "Solve a genuine festival pain point" at bounding box center [280, 269] width 145 height 10
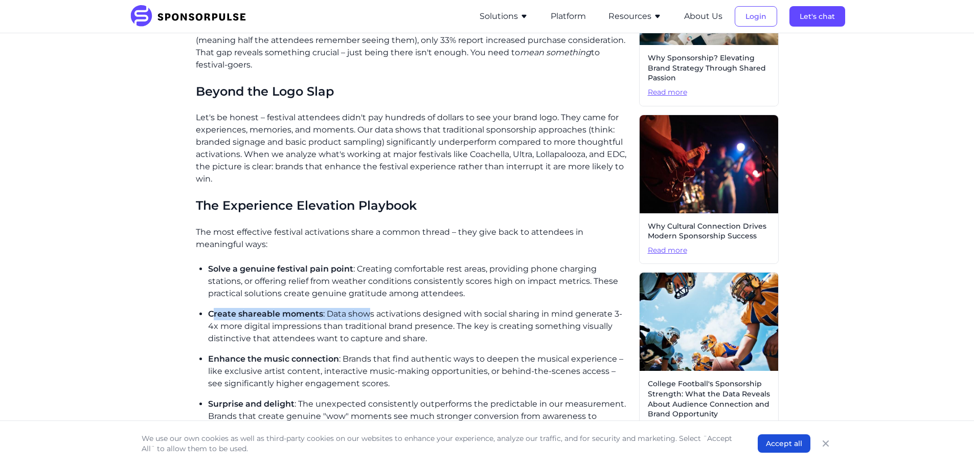
drag, startPoint x: 212, startPoint y: 312, endPoint x: 367, endPoint y: 319, distance: 155.6
click at [367, 319] on p "Create shareable moments : Data shows activations designed with social sharing …" at bounding box center [419, 326] width 423 height 37
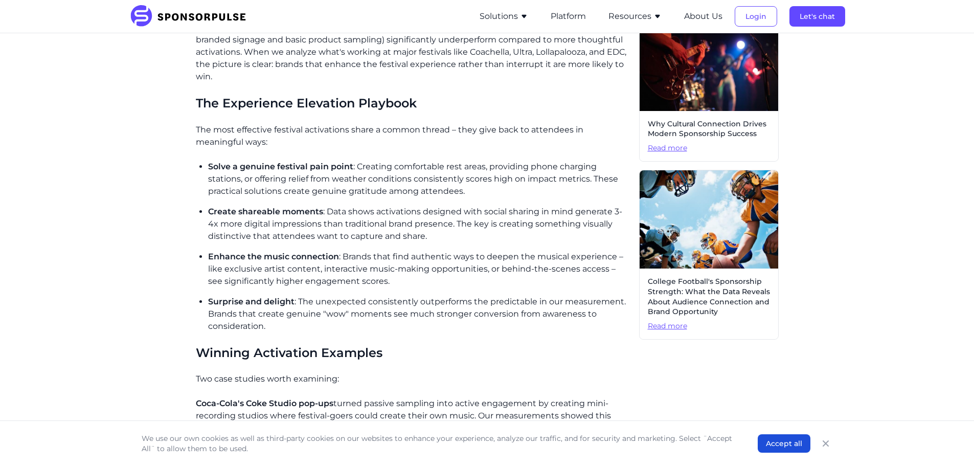
click at [394, 297] on p "Surprise and delight : The unexpected consistently outperforms the predictable …" at bounding box center [419, 314] width 423 height 37
drag, startPoint x: 208, startPoint y: 258, endPoint x: 344, endPoint y: 260, distance: 135.5
click at [344, 260] on p "Enhance the music connection : Brands that find authentic ways to deepen the mu…" at bounding box center [419, 269] width 423 height 37
click at [249, 305] on span "Surprise and delight" at bounding box center [251, 302] width 86 height 10
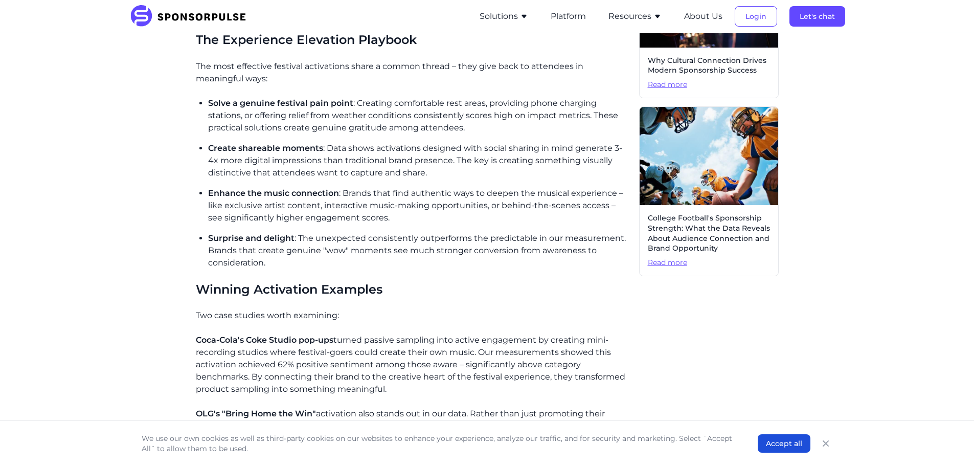
scroll to position [614, 0]
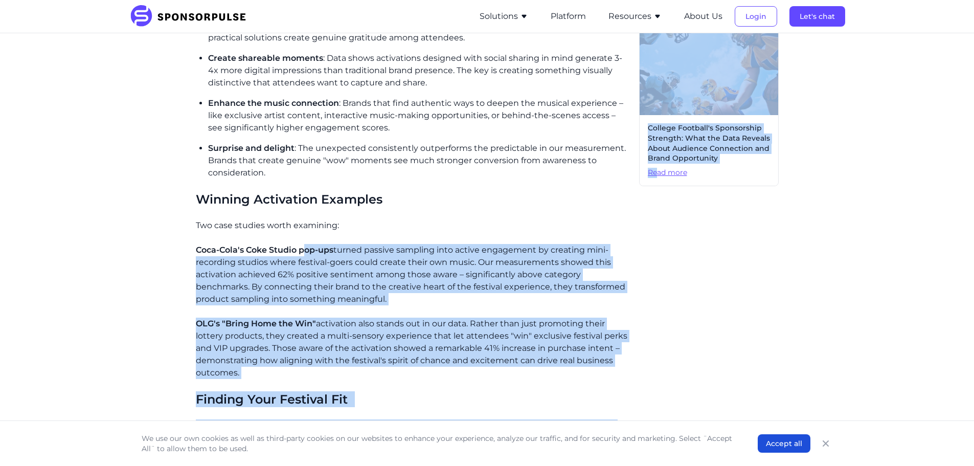
drag, startPoint x: 303, startPoint y: 249, endPoint x: 656, endPoint y: 271, distance: 353.9
click at [656, 271] on div "Discover how to win at music festival marketing with data-driven strategies tha…" at bounding box center [487, 421] width 583 height 1507
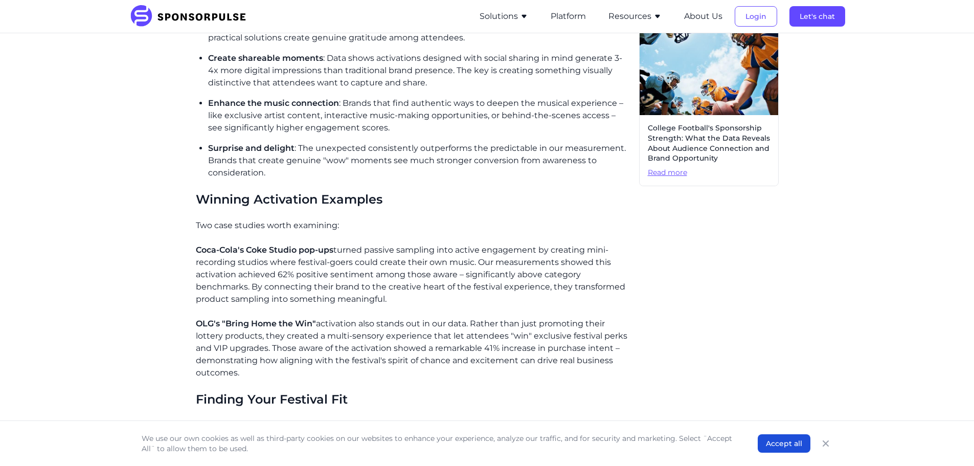
click at [700, 277] on div "Related insights Why Sponsorship? Elevating Brand Strategy Through Shared Passi…" at bounding box center [709, 421] width 140 height 1507
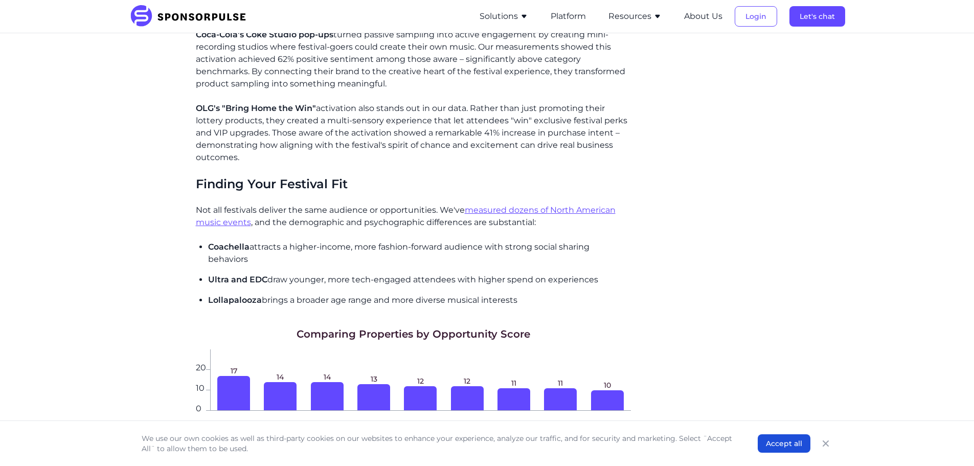
scroll to position [869, 0]
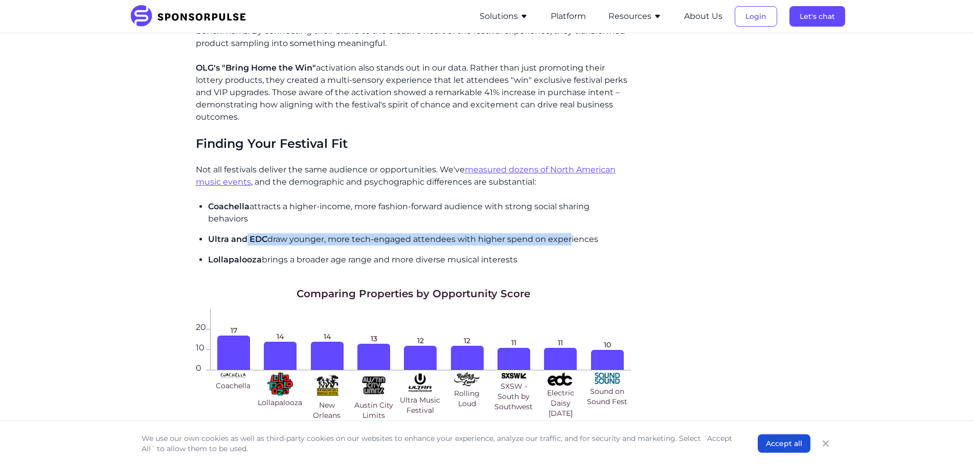
drag, startPoint x: 247, startPoint y: 240, endPoint x: 569, endPoint y: 245, distance: 321.6
click at [569, 245] on p "Ultra and EDC draw younger, more tech-engaged attendees with higher spend on ex…" at bounding box center [419, 239] width 423 height 12
click at [461, 212] on p "Coachella attracts a higher-income, more fashion-forward audience with strong s…" at bounding box center [419, 212] width 423 height 25
drag, startPoint x: 253, startPoint y: 206, endPoint x: 611, endPoint y: 213, distance: 359.0
click at [611, 213] on p "Coachella attracts a higher-income, more fashion-forward audience with strong s…" at bounding box center [419, 212] width 423 height 25
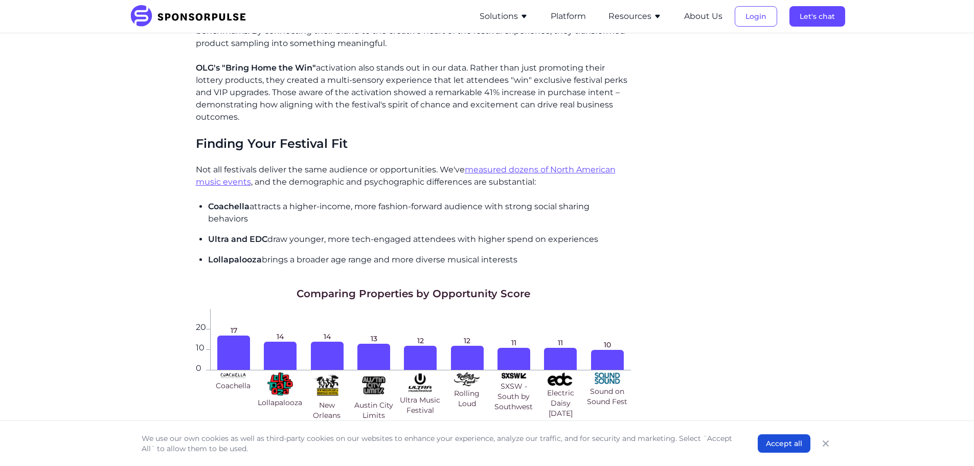
click at [691, 240] on div "Related insights Why Sponsorship? Elevating Brand Strategy Through Shared Passi…" at bounding box center [709, 166] width 140 height 1507
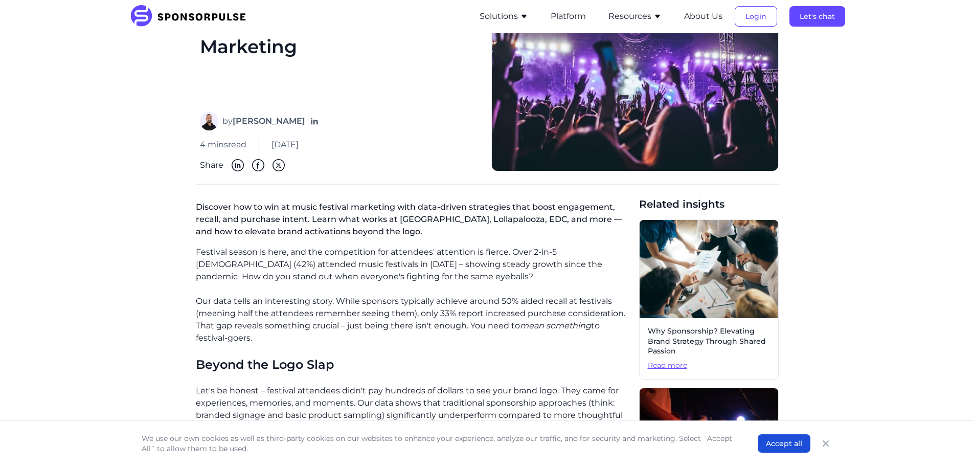
scroll to position [0, 0]
